Goal: Transaction & Acquisition: Purchase product/service

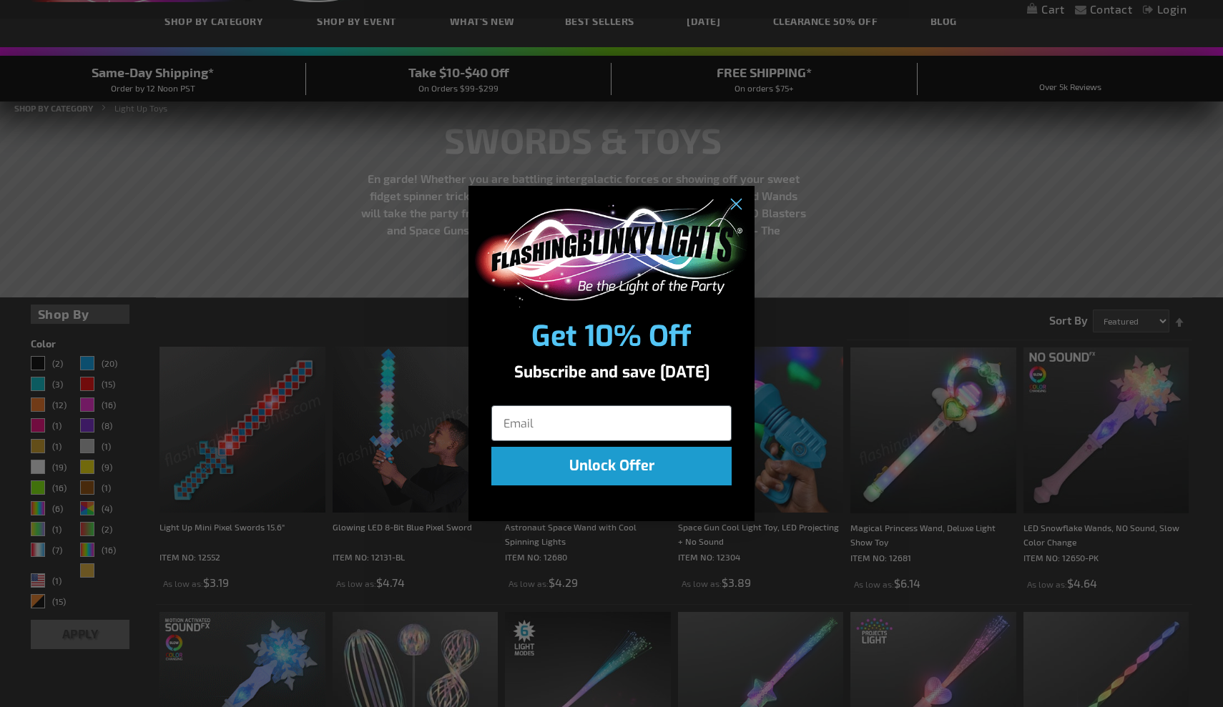
scroll to position [90, 0]
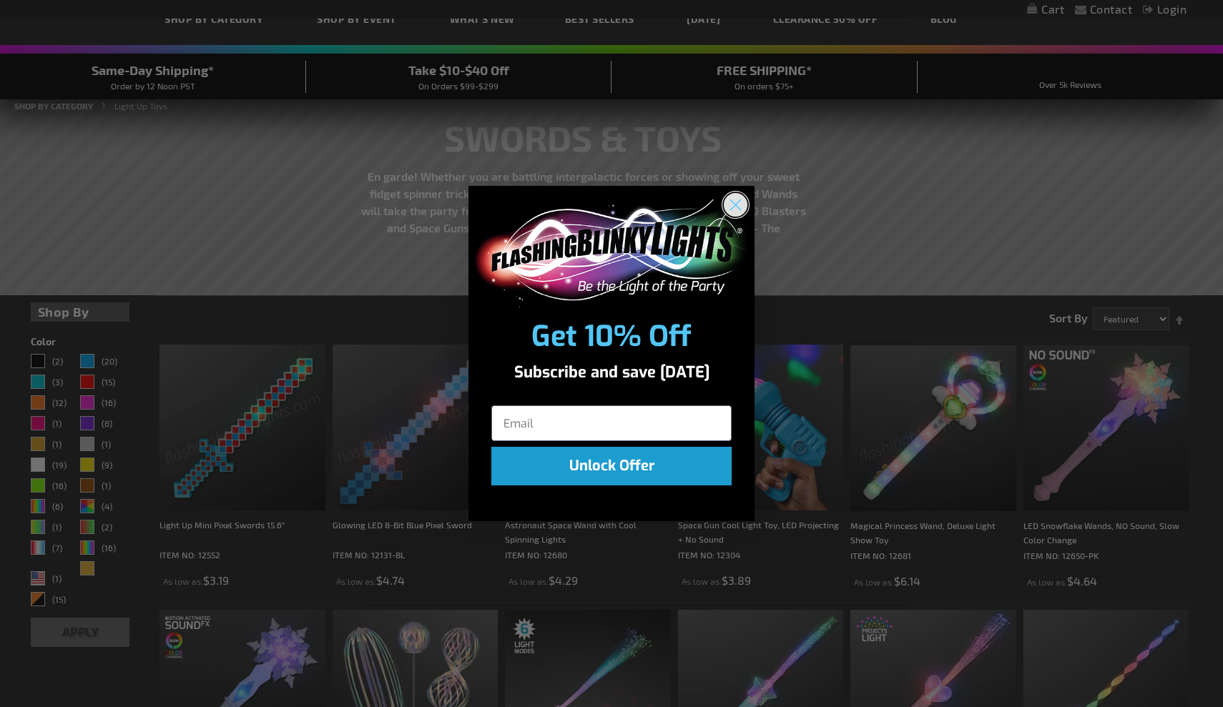
click at [742, 202] on circle "Close dialog" at bounding box center [736, 205] width 24 height 24
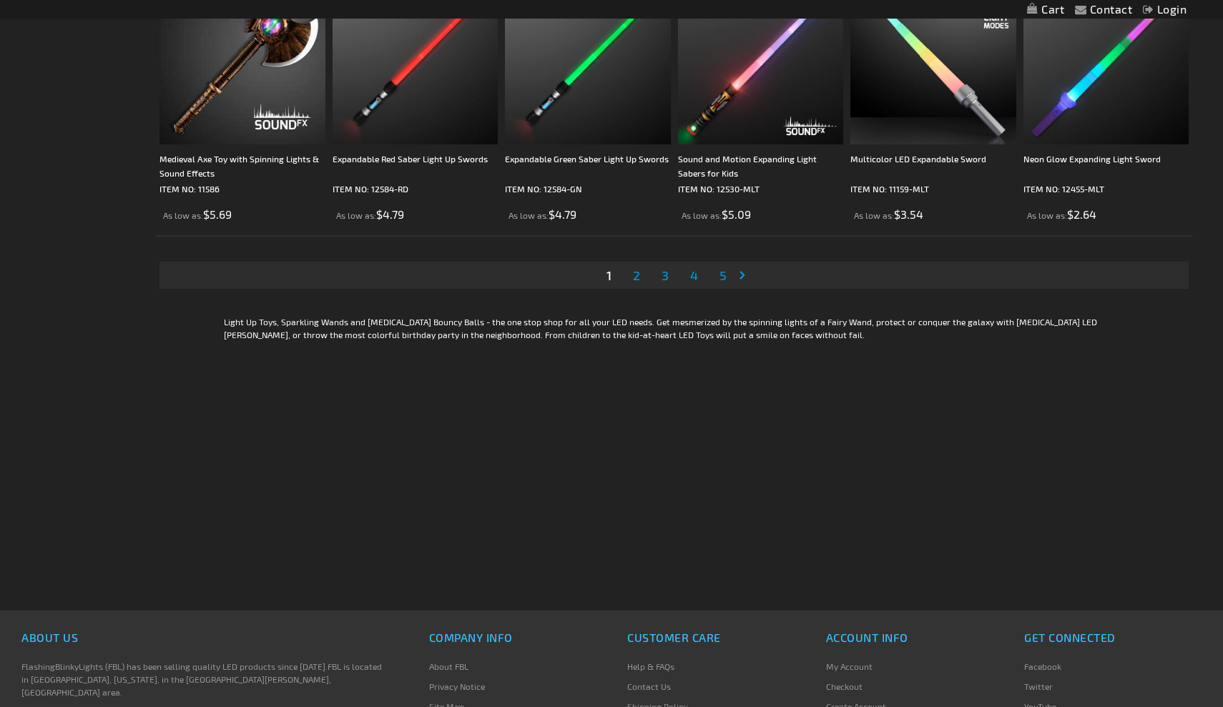
scroll to position [2838, 0]
click at [639, 282] on span "2" at bounding box center [636, 276] width 7 height 16
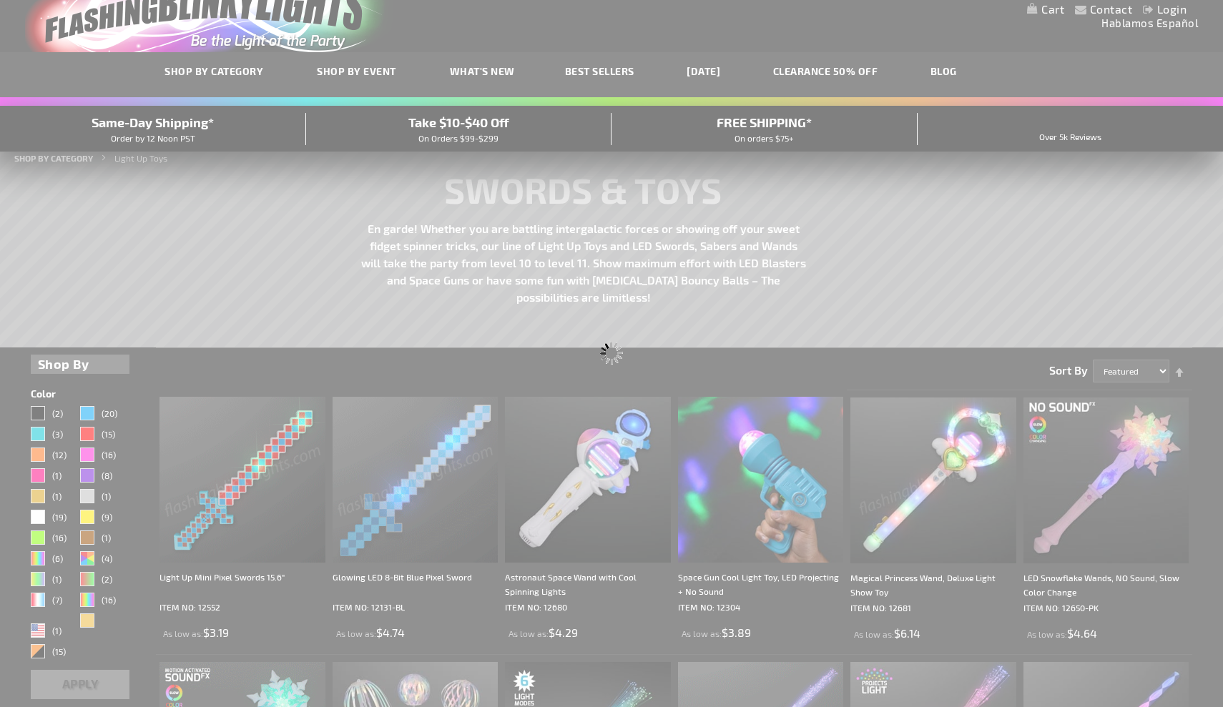
scroll to position [0, 0]
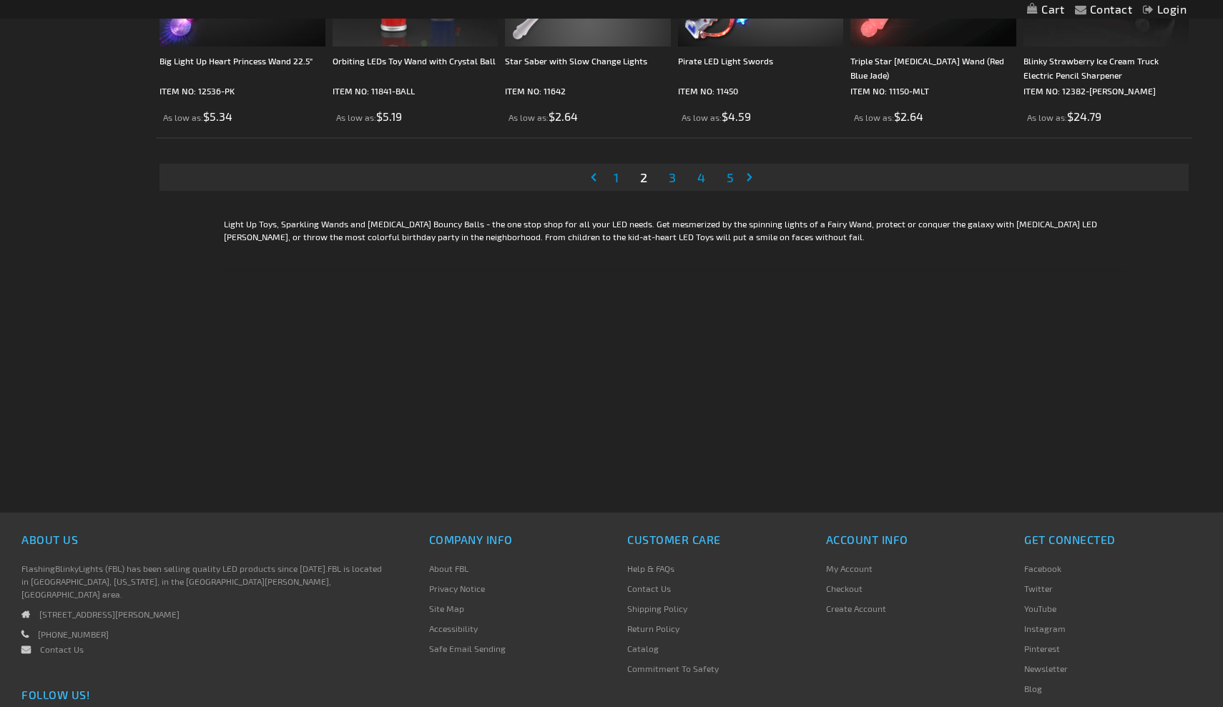
scroll to position [2937, 0]
click at [673, 181] on span "3" at bounding box center [672, 177] width 7 height 16
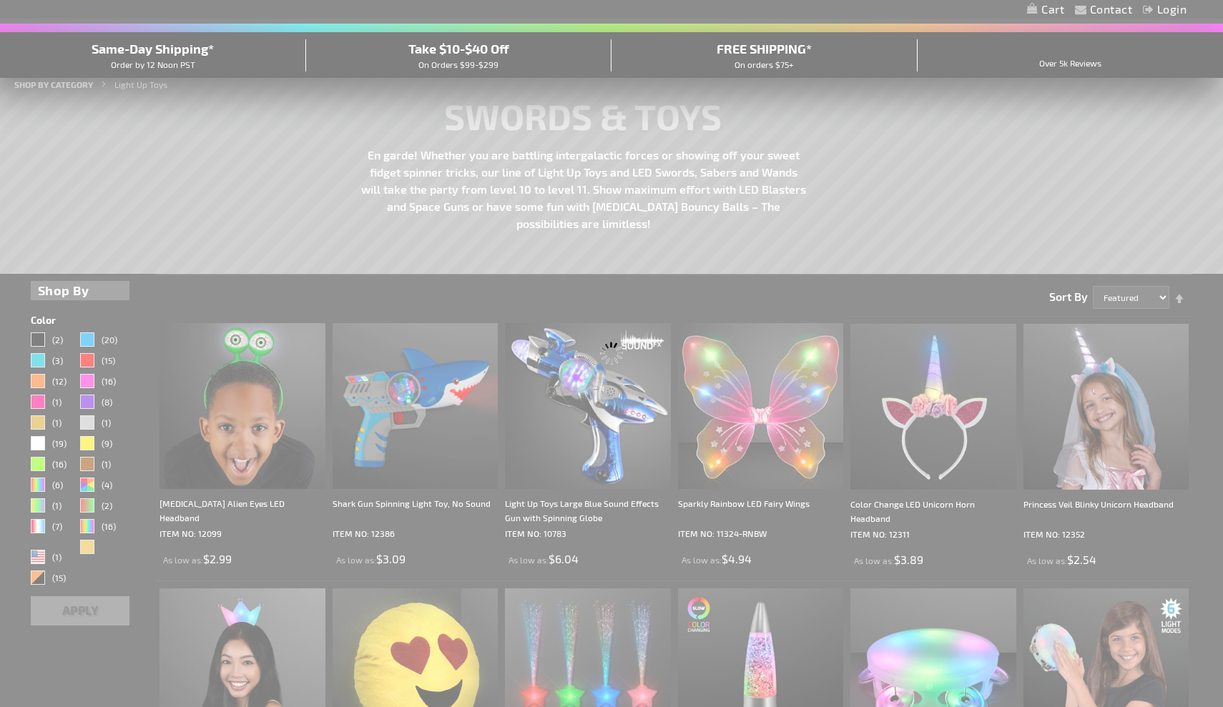
scroll to position [0, 0]
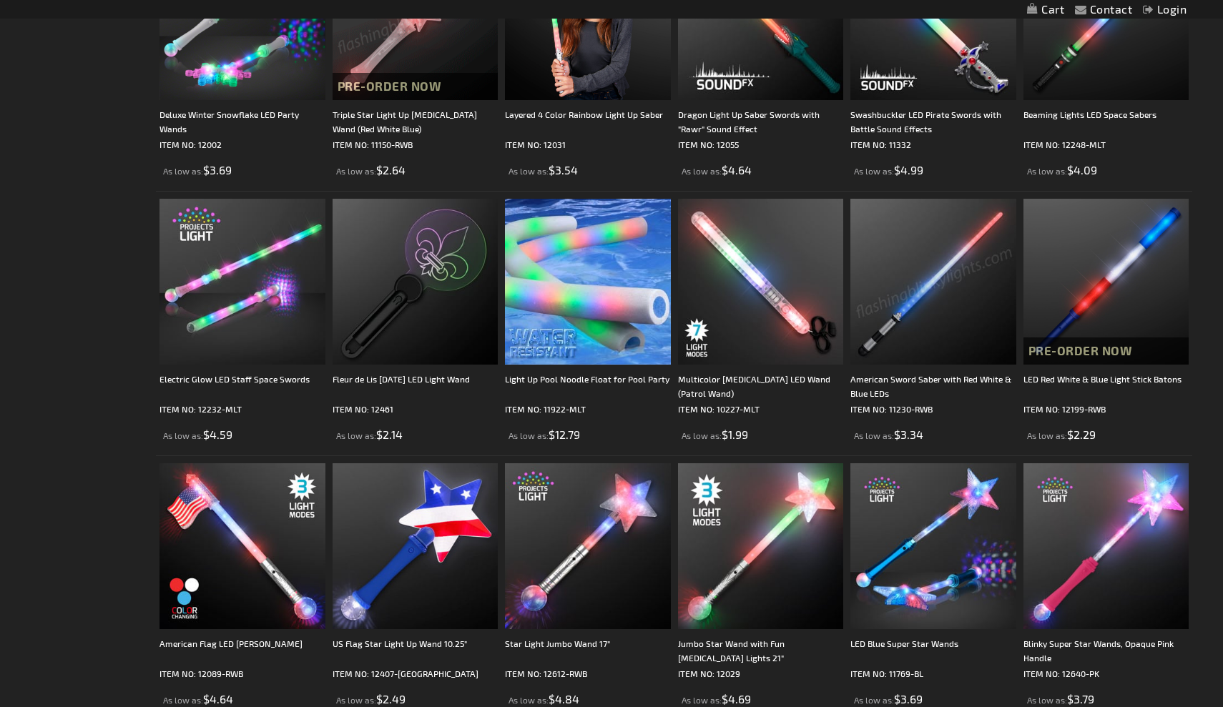
scroll to position [769, 0]
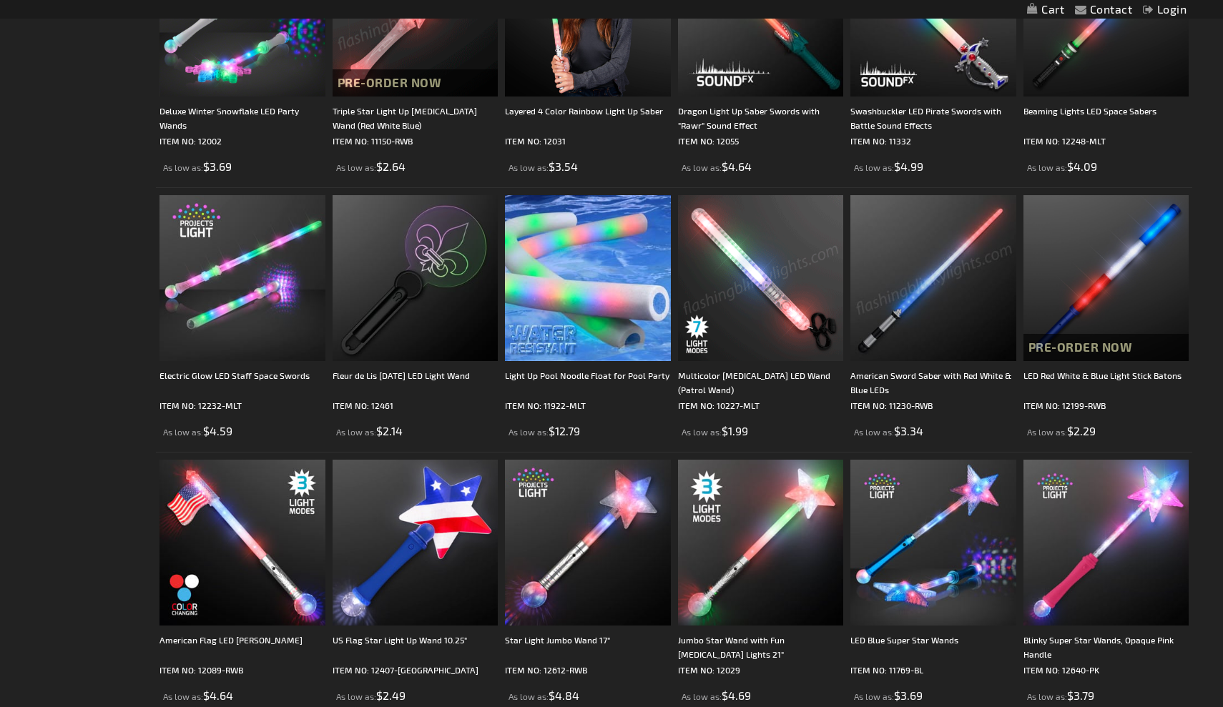
click at [764, 292] on img at bounding box center [761, 278] width 166 height 166
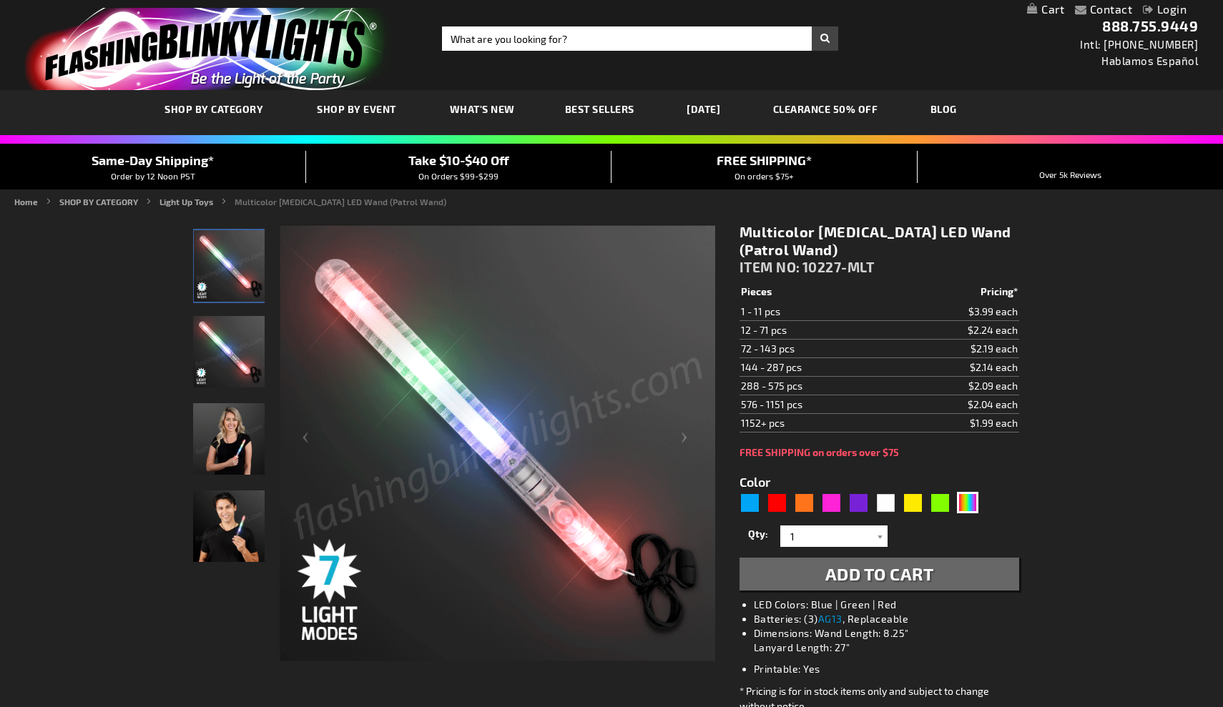
click at [240, 443] on img "Woman displaying Light Up Multicolor LED Patrol Wand" at bounding box center [229, 439] width 72 height 72
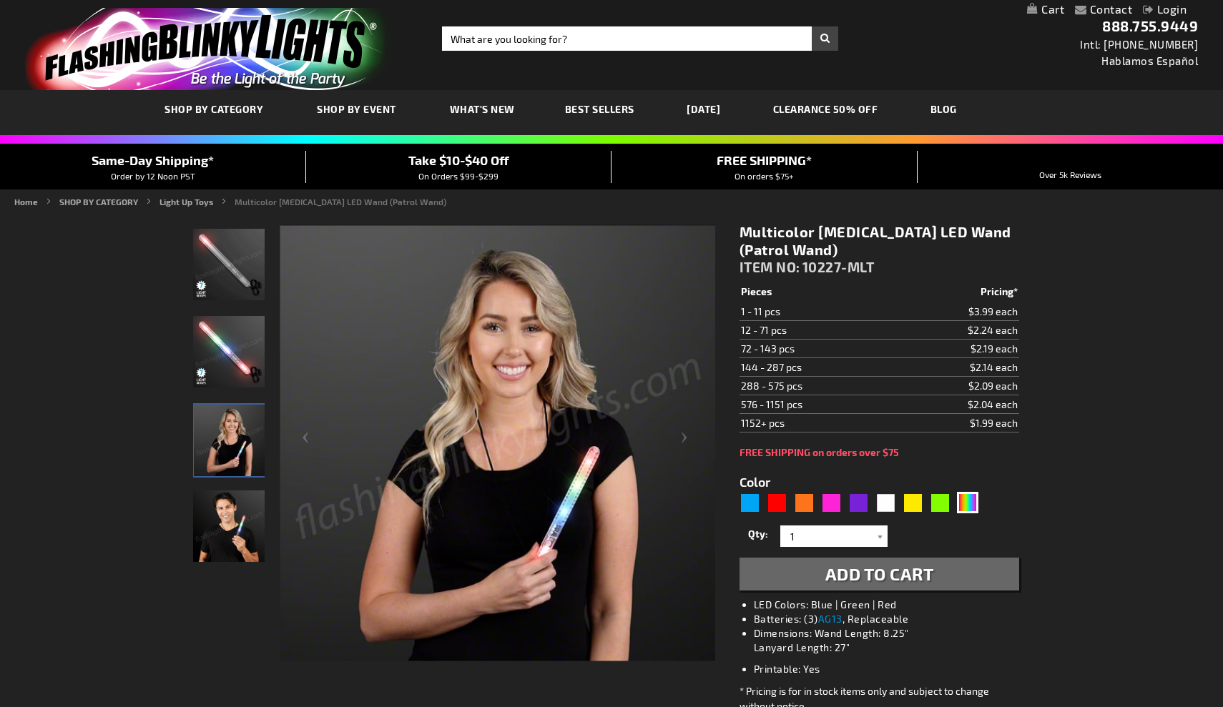
click at [236, 519] on img "Man displaying Light Up Multicolor LED Patrol Wand" at bounding box center [229, 527] width 72 height 72
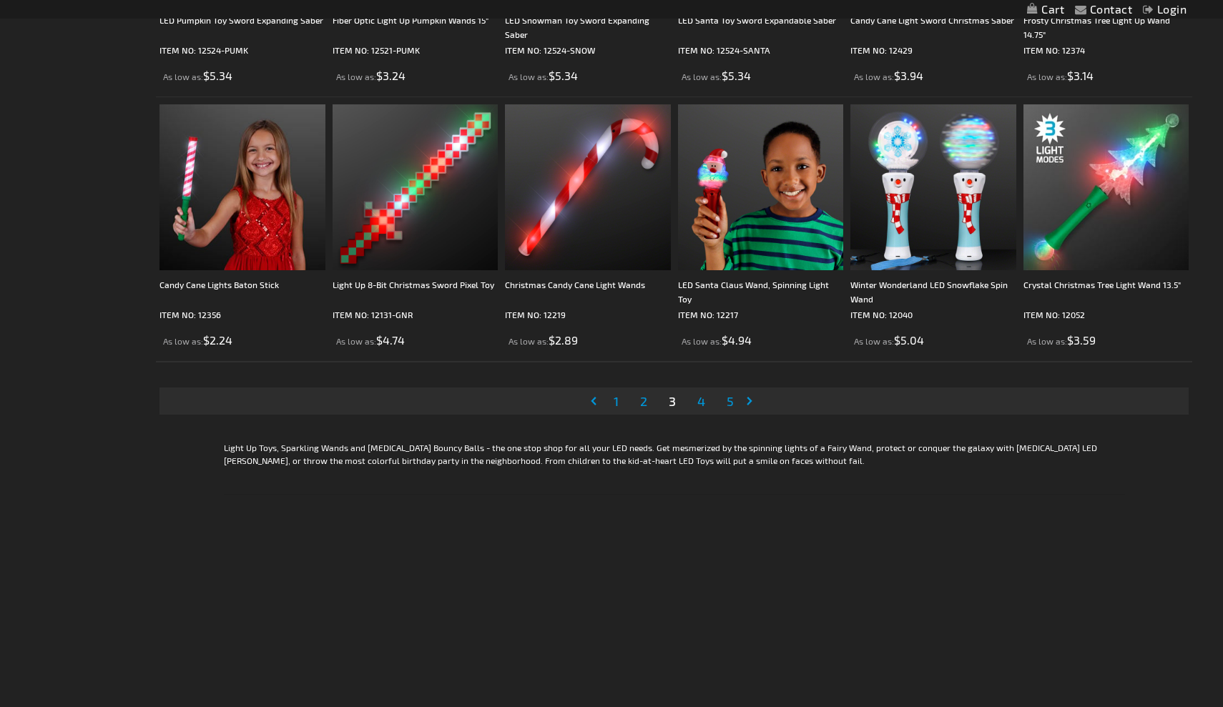
scroll to position [2724, 0]
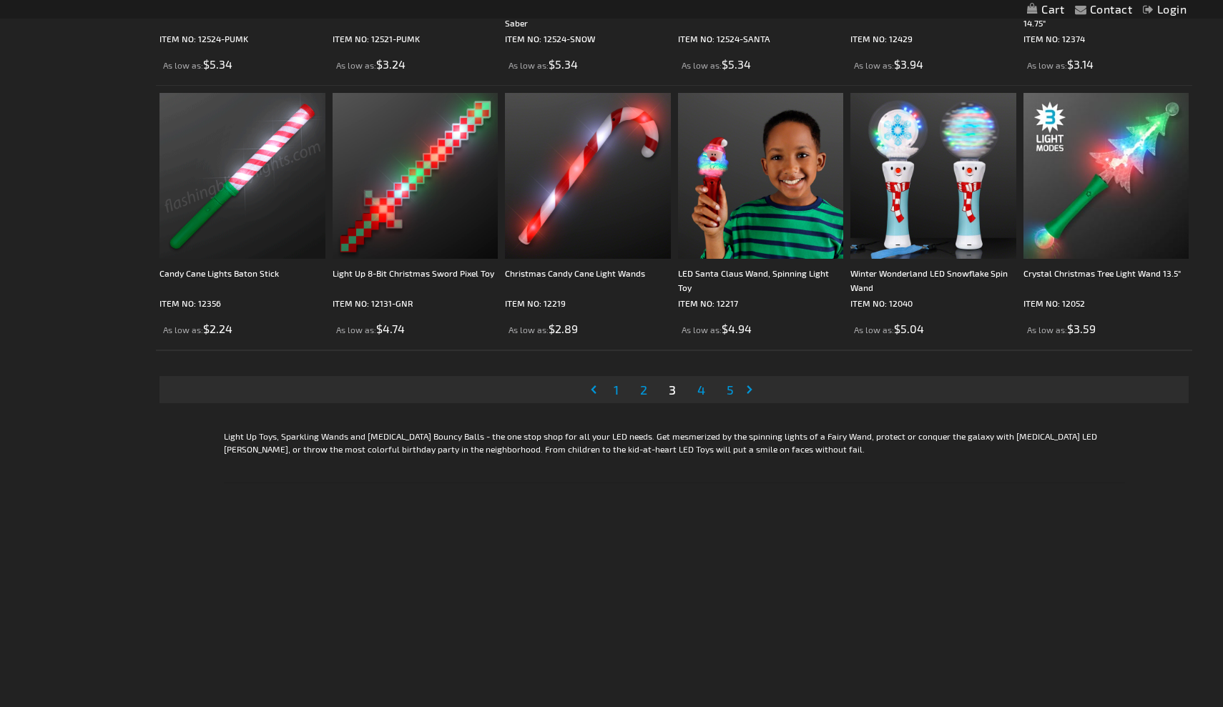
click at [702, 392] on span "4" at bounding box center [701, 390] width 8 height 16
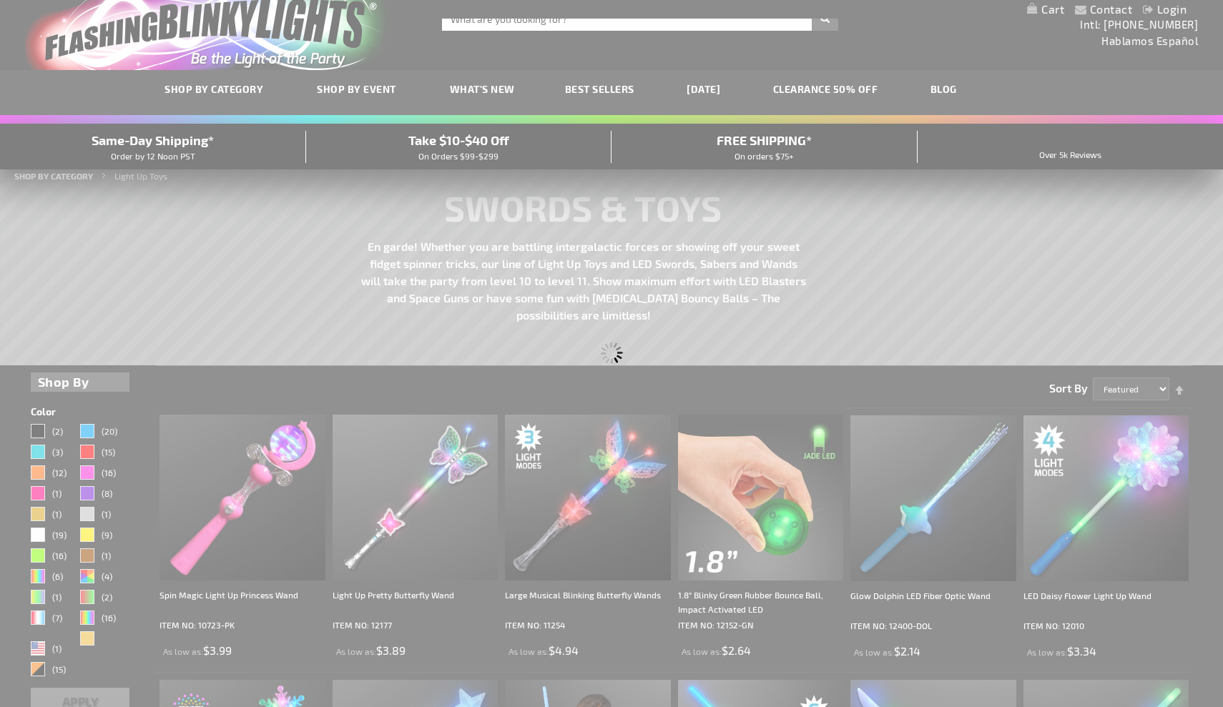
scroll to position [0, 0]
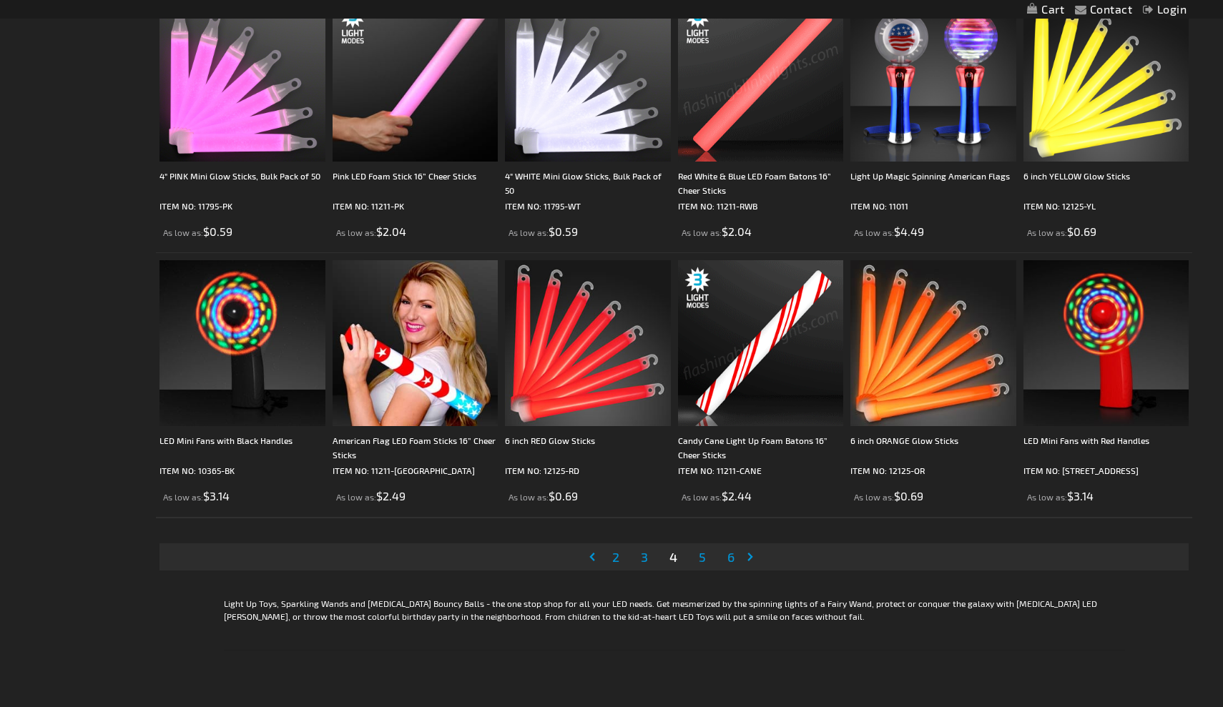
scroll to position [2606, 0]
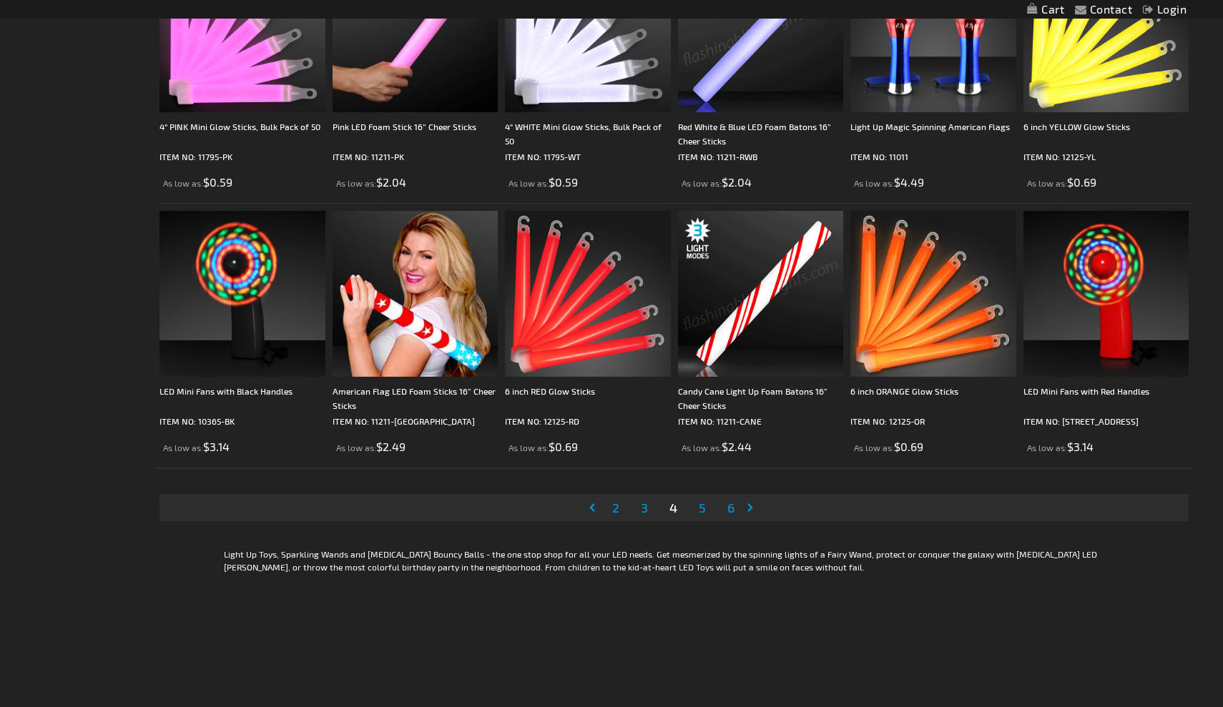
click at [703, 512] on span "5" at bounding box center [702, 508] width 7 height 16
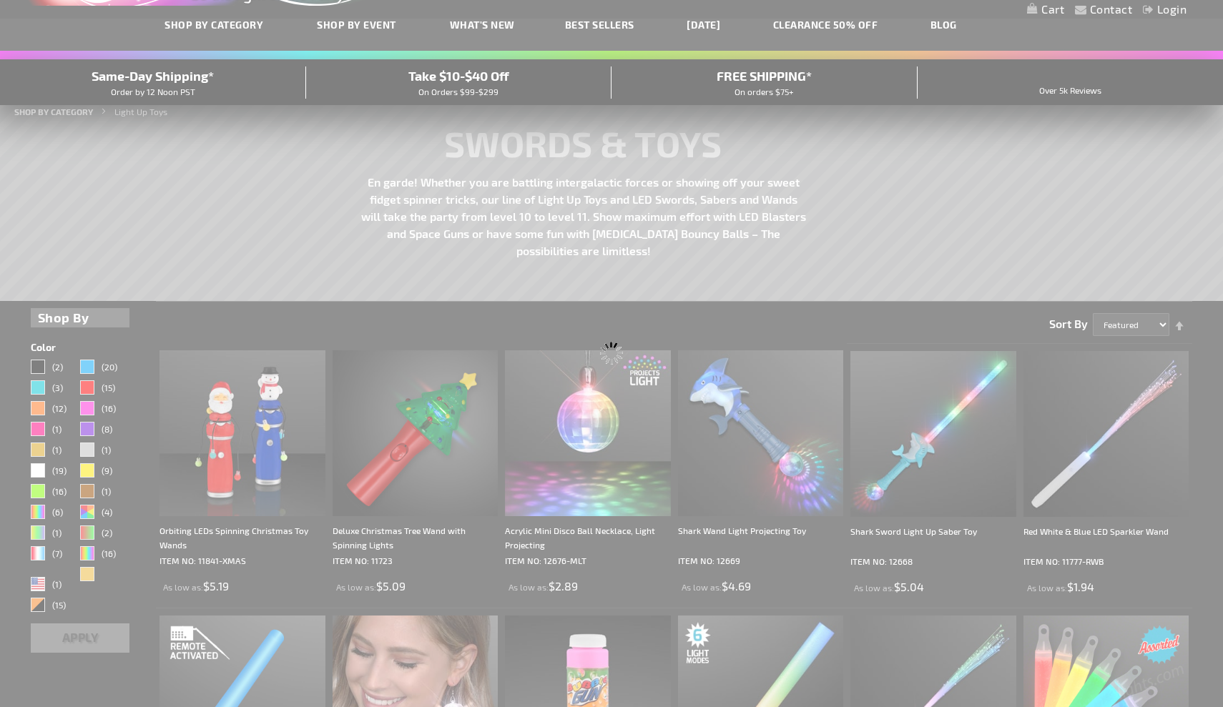
scroll to position [0, 0]
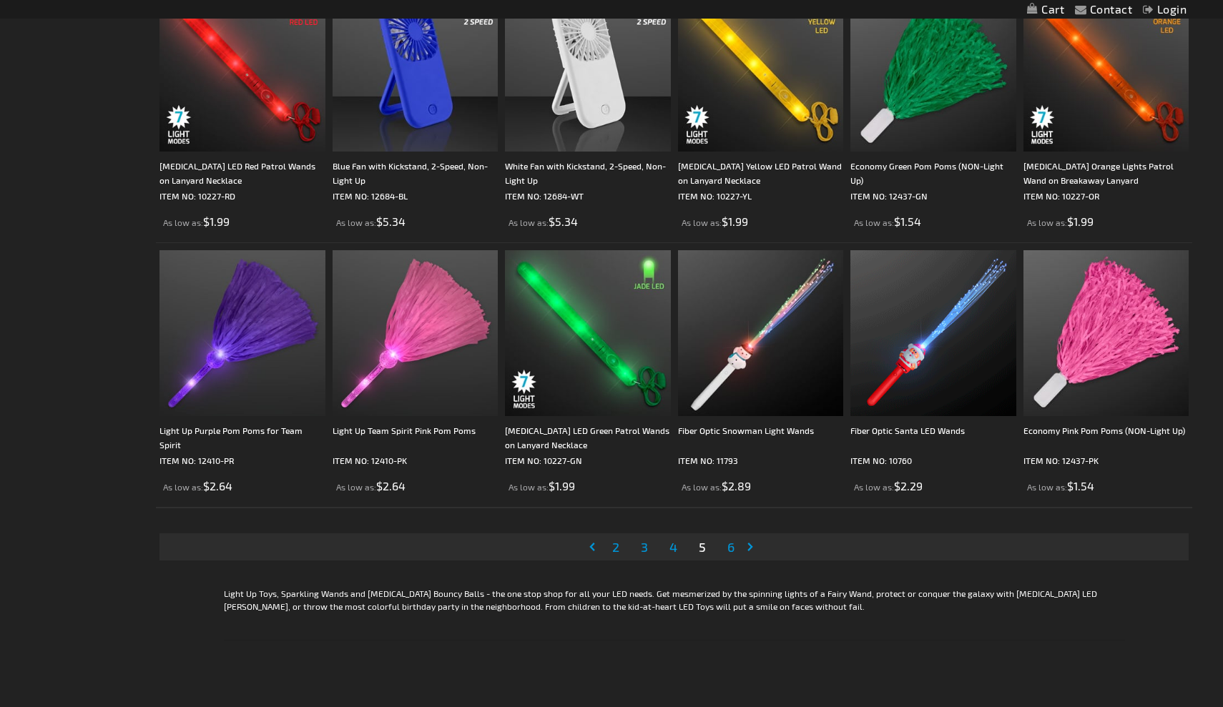
scroll to position [2570, 0]
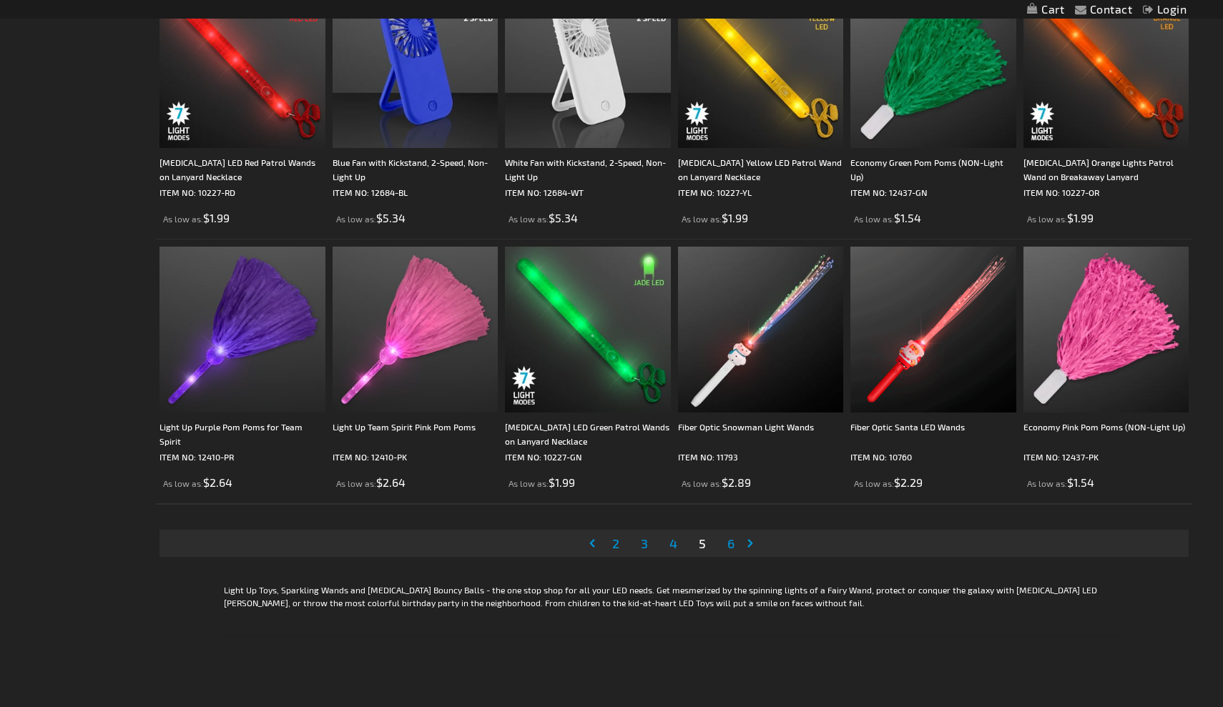
click at [730, 543] on span "6" at bounding box center [730, 544] width 7 height 16
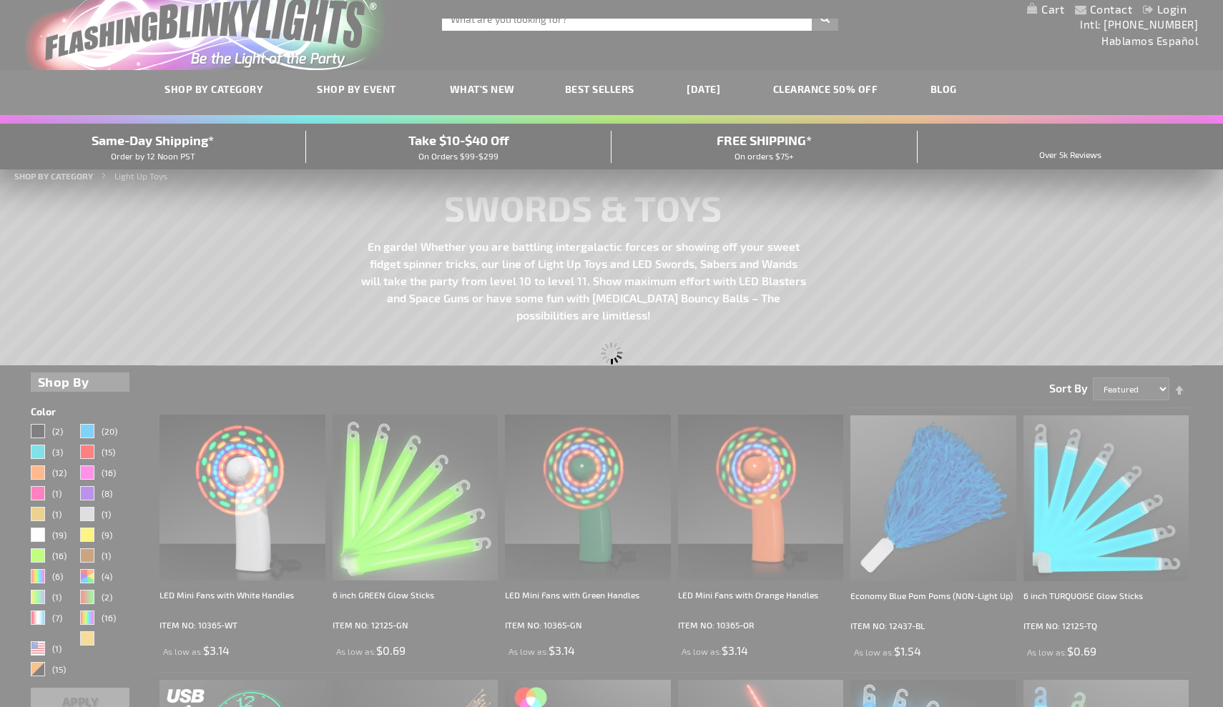
scroll to position [0, 0]
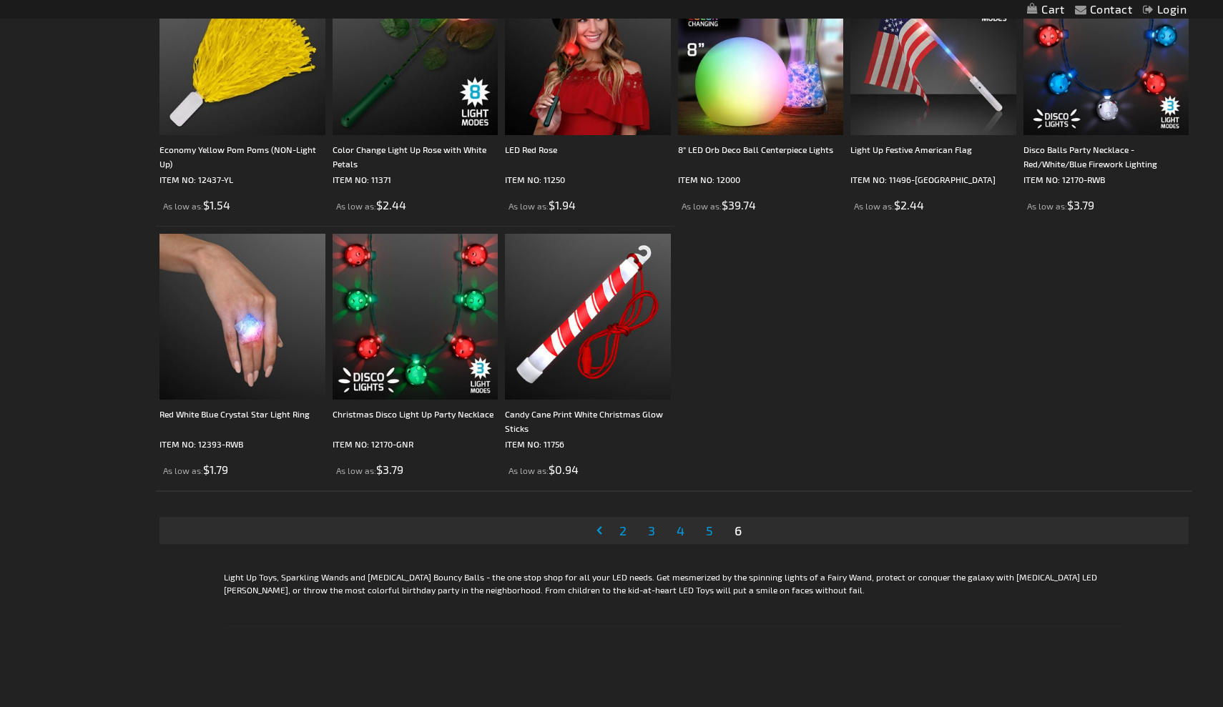
scroll to position [1003, 0]
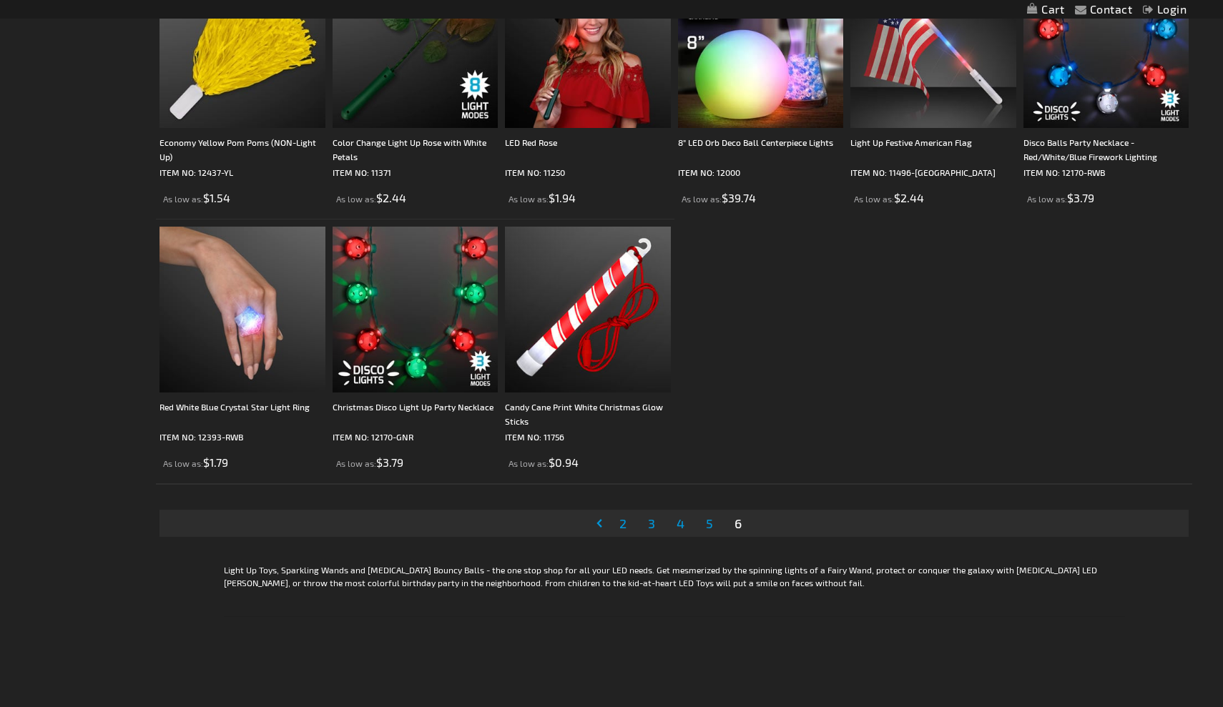
click at [681, 526] on span "4" at bounding box center [680, 524] width 8 height 16
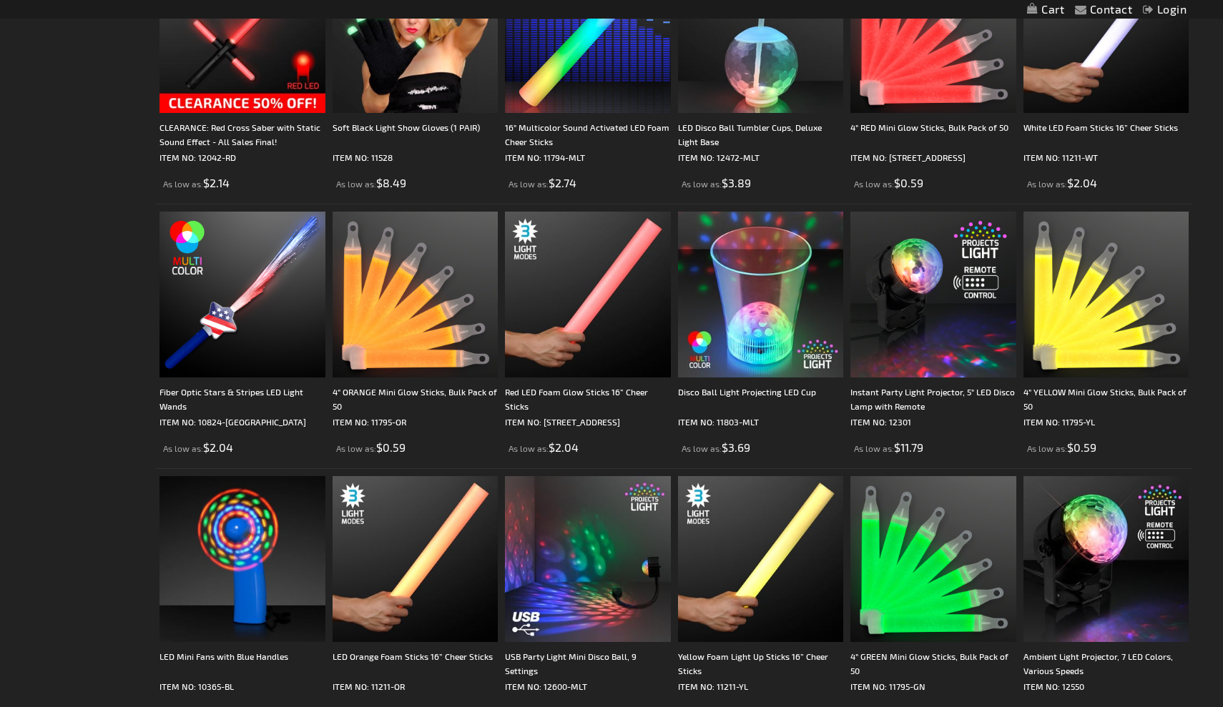
scroll to position [1285, 0]
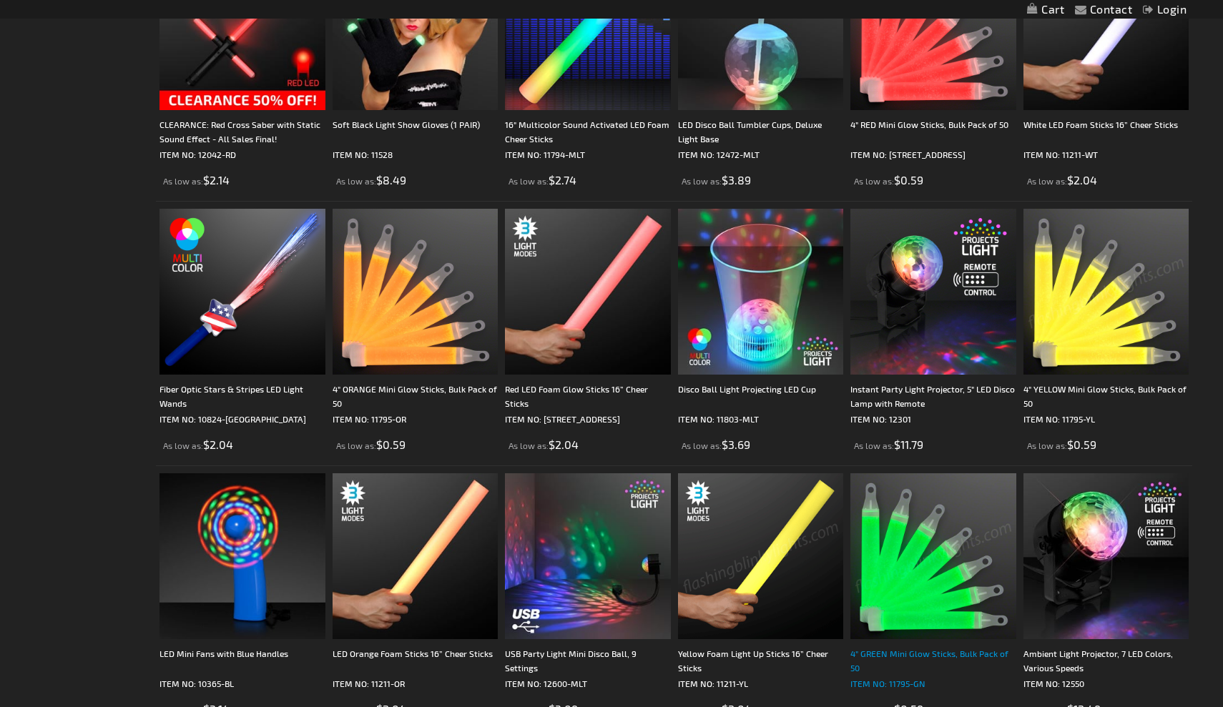
click at [925, 651] on div "4" GREEN Mini Glow Sticks, Bulk Pack of 50" at bounding box center [933, 660] width 166 height 29
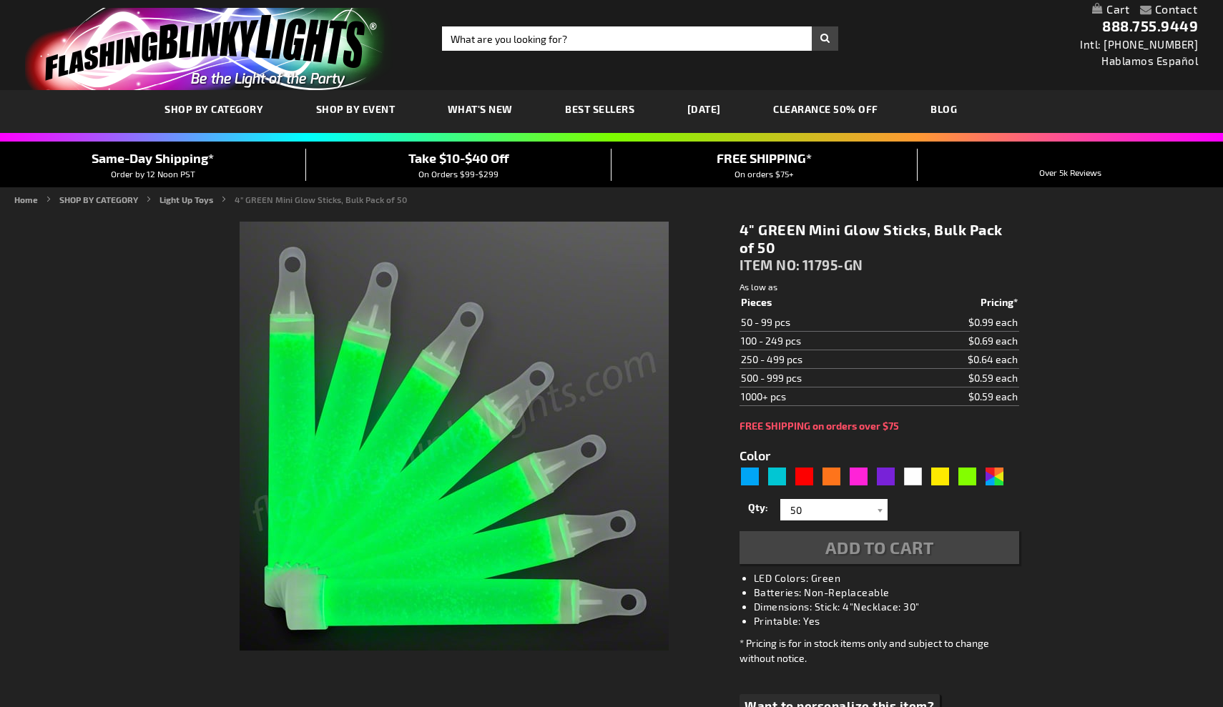
type input "5648"
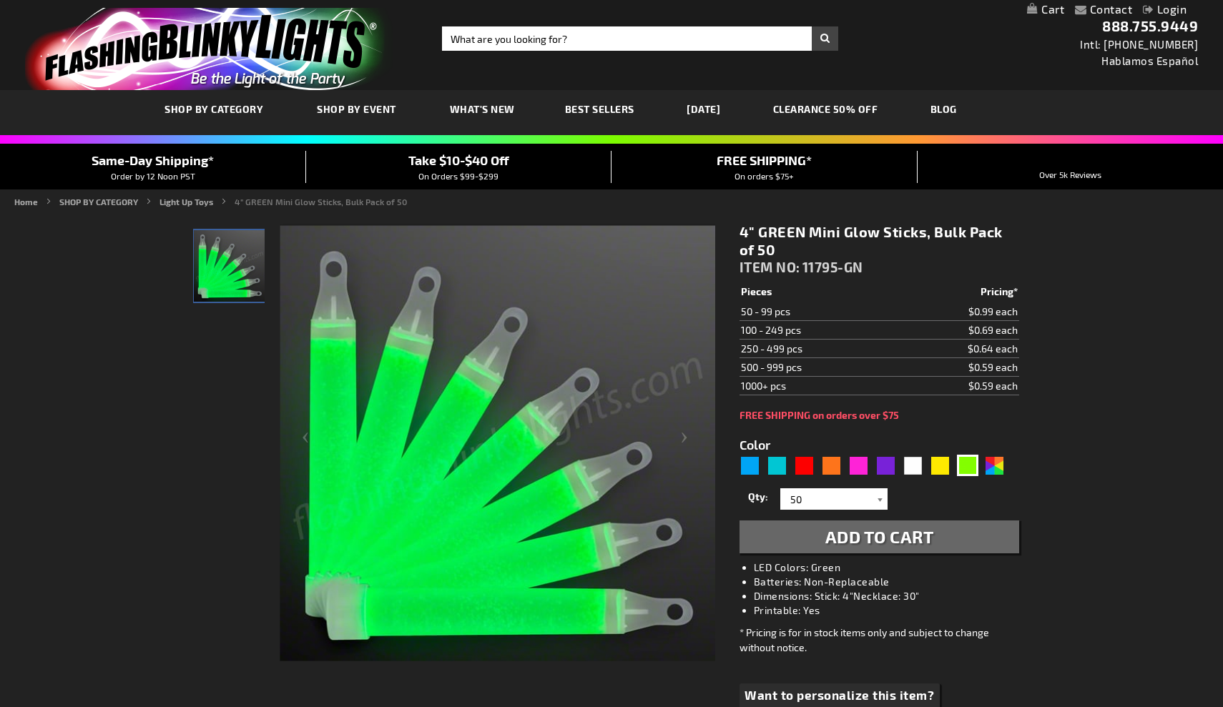
click at [879, 499] on div at bounding box center [880, 498] width 14 height 21
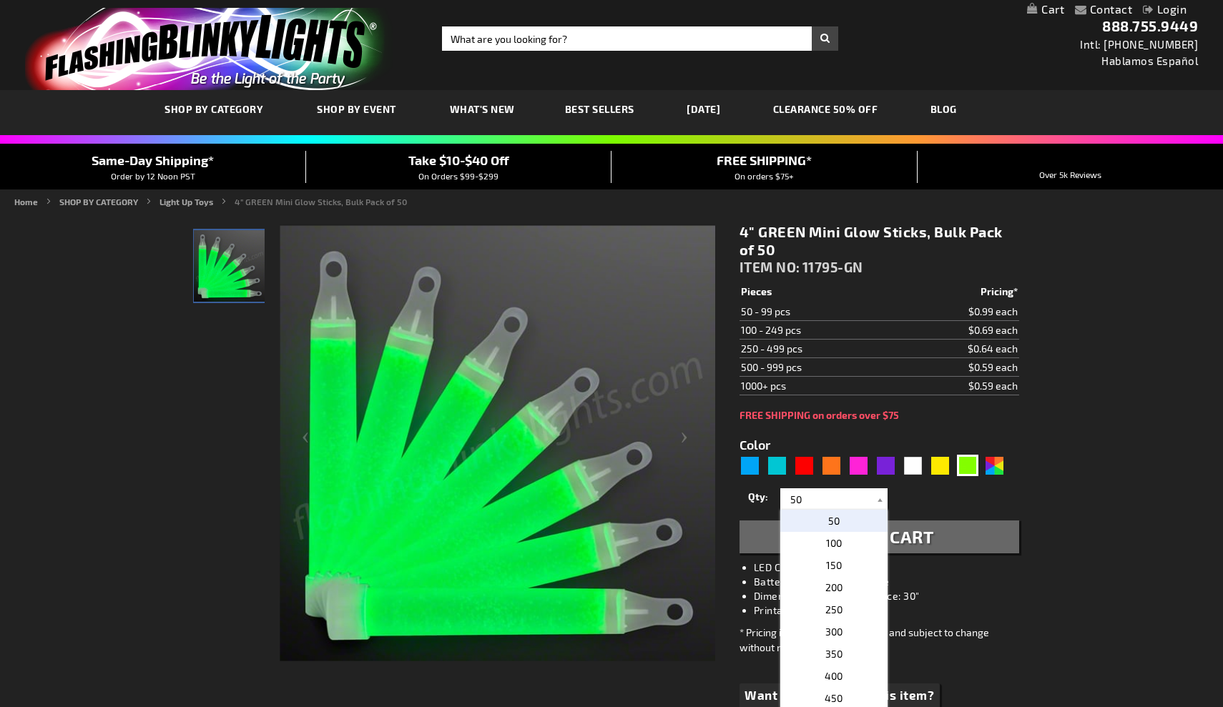
click at [863, 517] on p "50" at bounding box center [833, 521] width 107 height 22
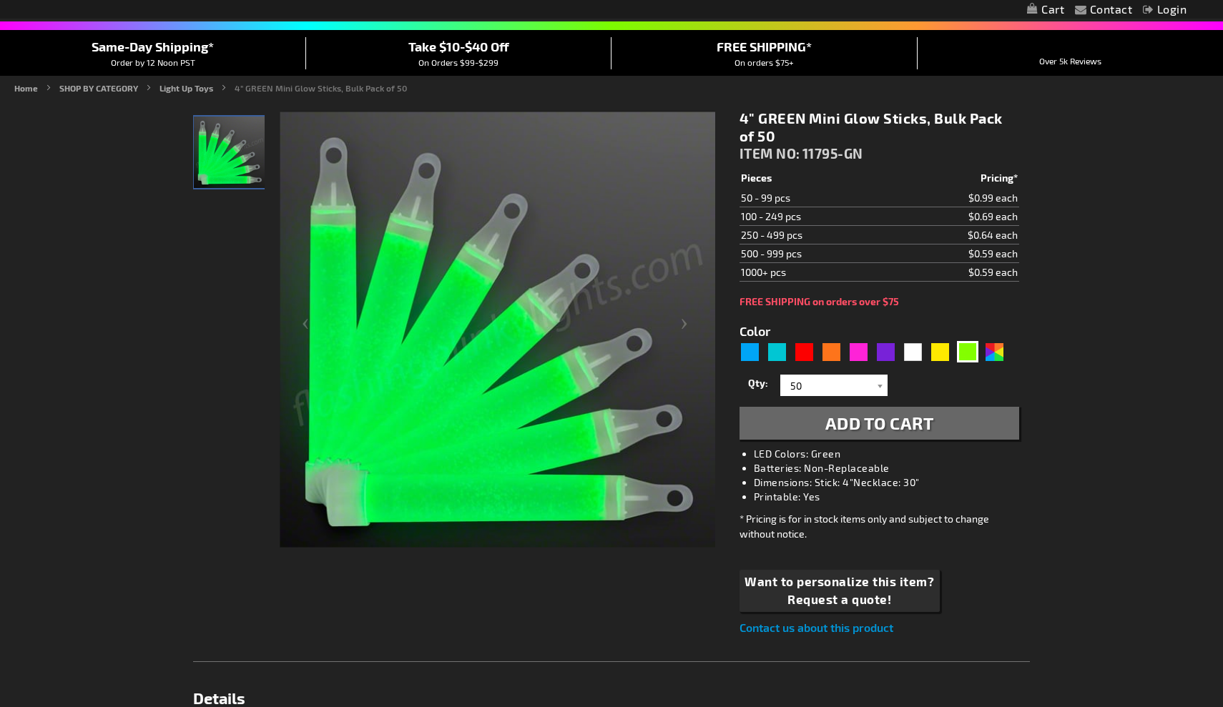
scroll to position [138, 0]
